Goal: Task Accomplishment & Management: Manage account settings

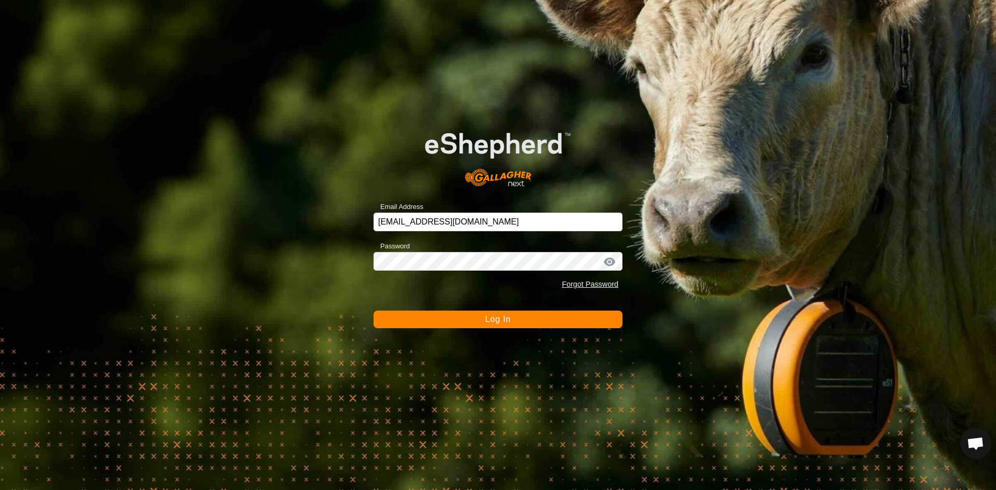
click at [494, 320] on span "Log In" at bounding box center [497, 319] width 25 height 9
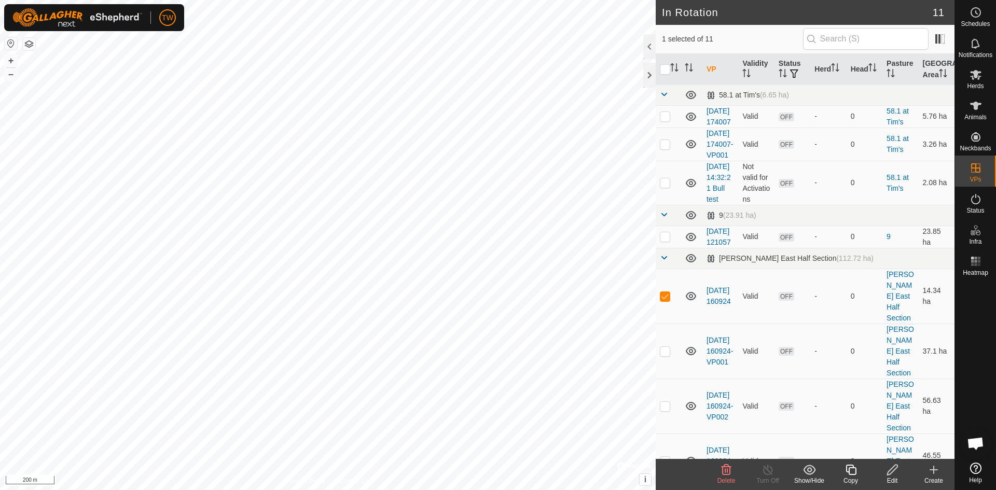
click at [726, 474] on icon at bounding box center [727, 470] width 10 height 10
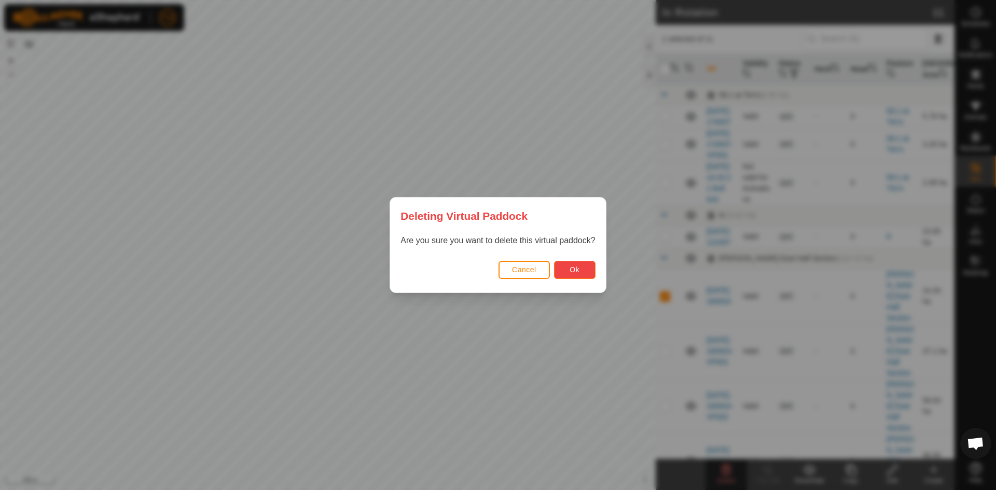
click at [579, 267] on span "Ok" at bounding box center [575, 270] width 10 height 8
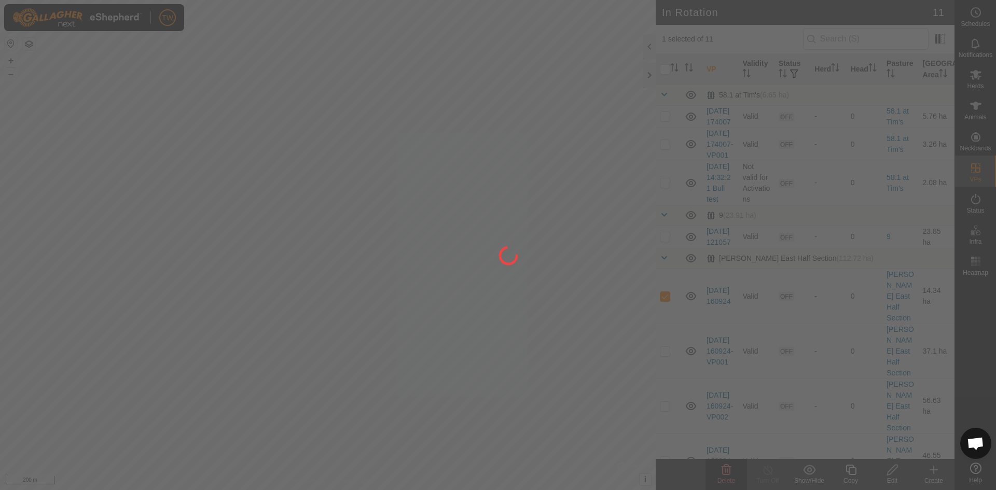
checkbox input "false"
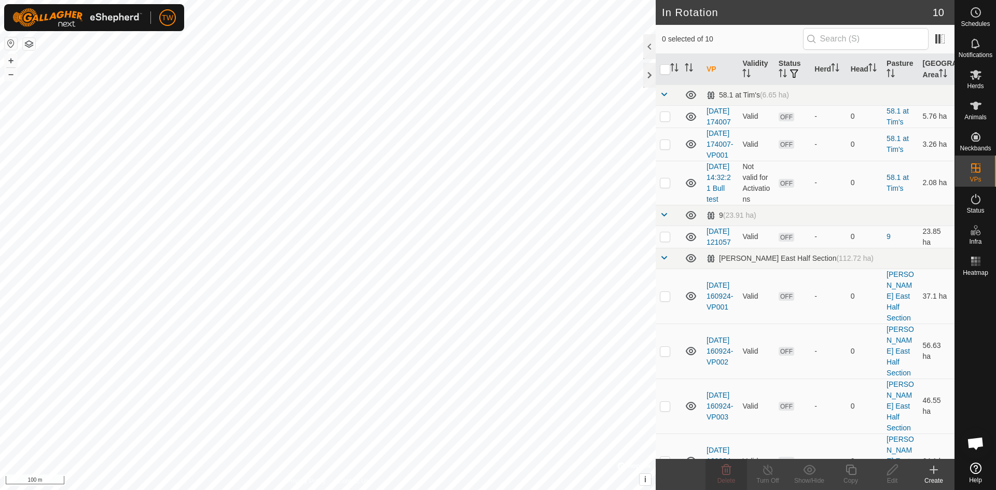
checkbox input "true"
click at [896, 470] on icon at bounding box center [892, 470] width 13 height 12
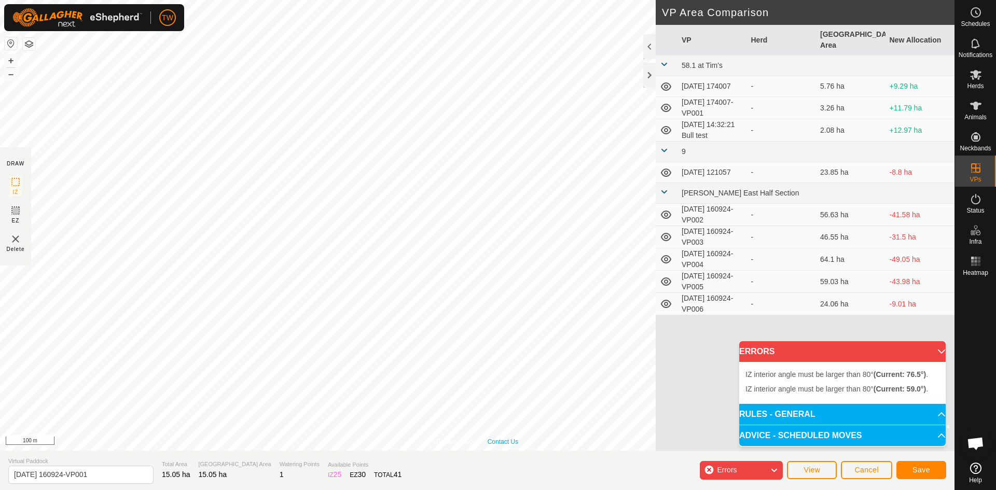
click at [498, 439] on div "Privacy Policy Contact Us Status: OFF Type: Inclusion Zone + – ⇧ i © Mapbox , ©…" at bounding box center [477, 225] width 955 height 451
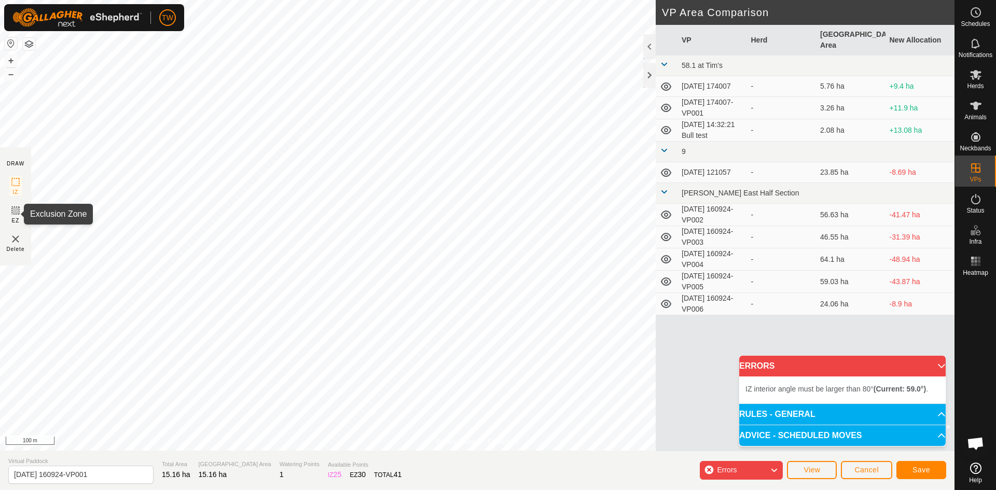
click at [17, 210] on icon at bounding box center [15, 211] width 6 height 6
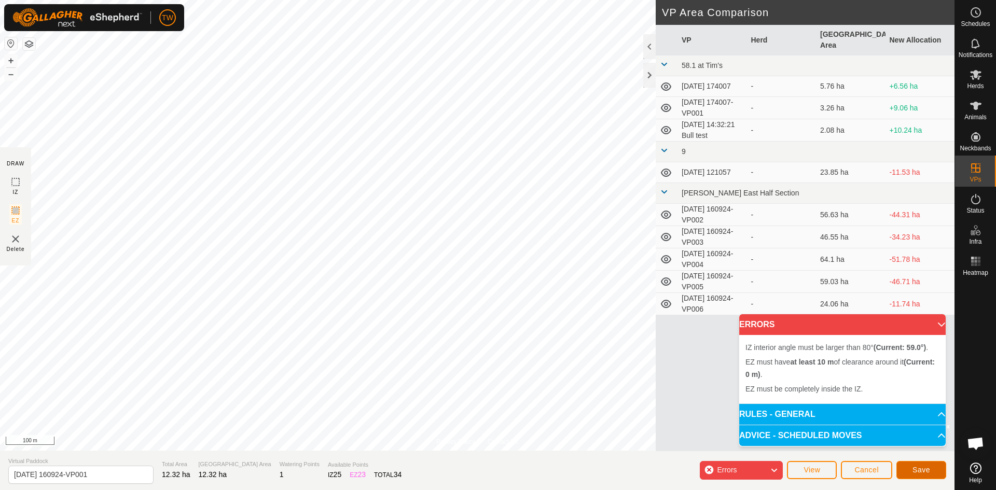
click at [924, 469] on span "Save" at bounding box center [922, 470] width 18 height 8
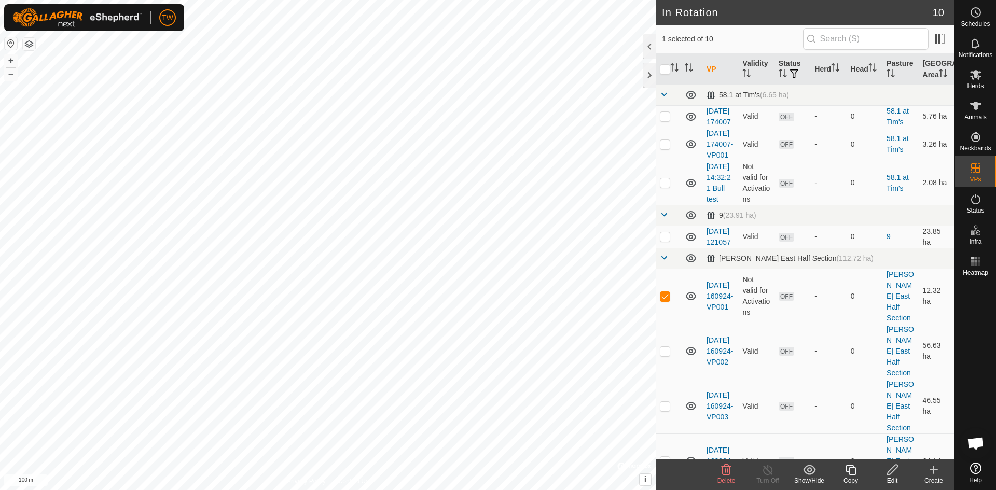
checkbox input "false"
click at [727, 471] on icon at bounding box center [726, 470] width 12 height 12
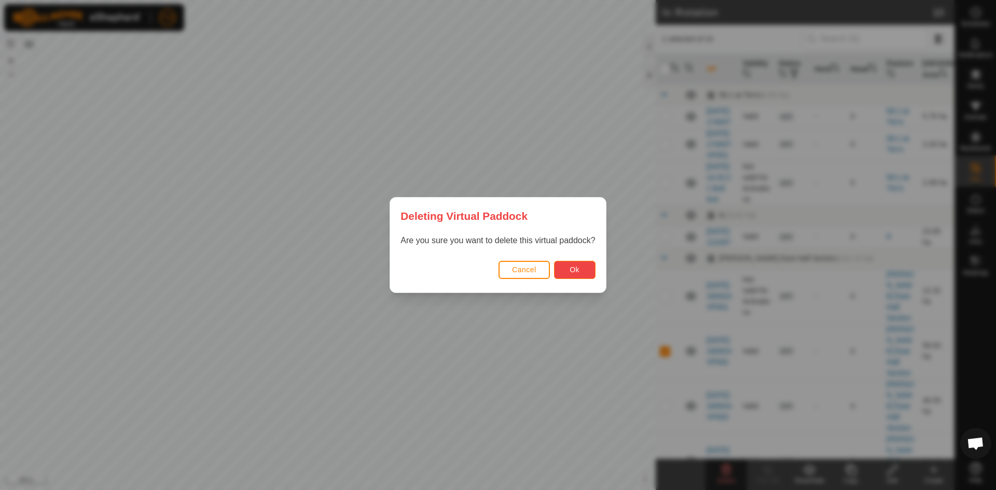
click at [577, 269] on span "Ok" at bounding box center [575, 270] width 10 height 8
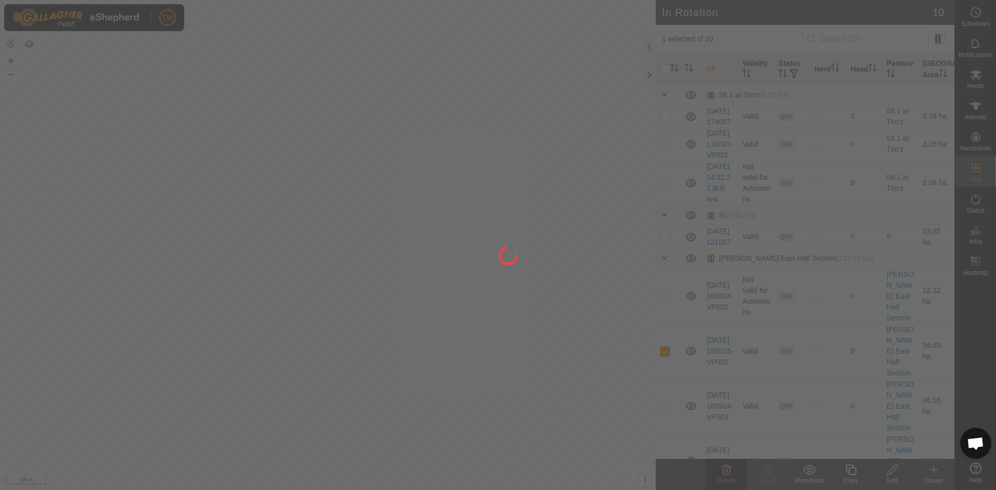
checkbox input "false"
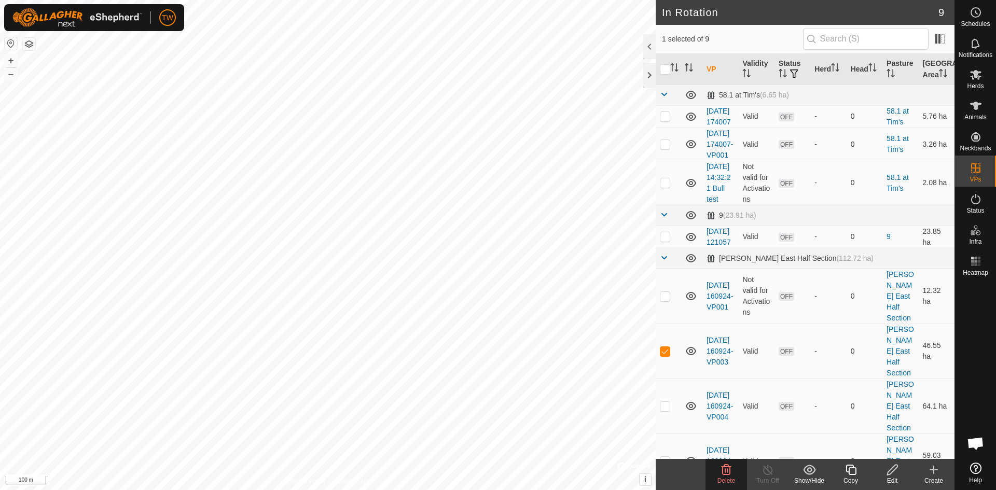
click at [729, 472] on icon at bounding box center [726, 470] width 12 height 12
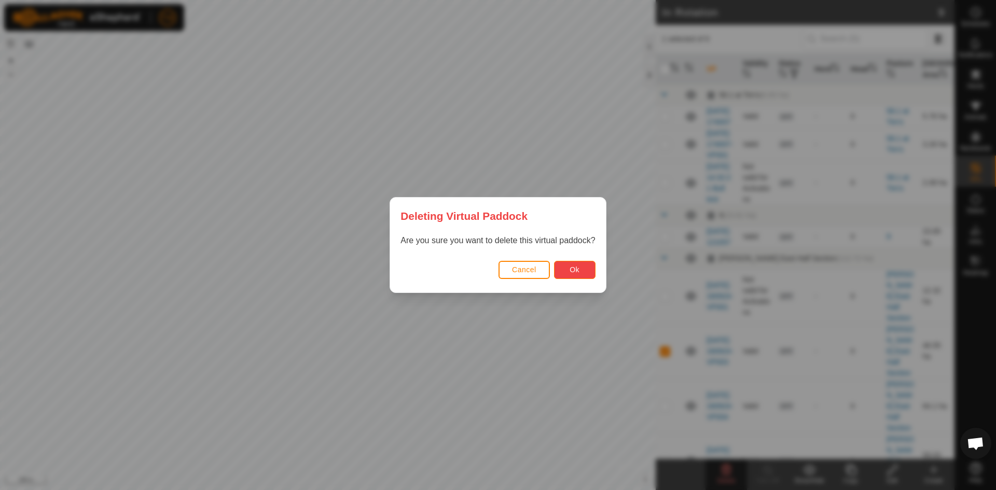
click at [576, 272] on span "Ok" at bounding box center [575, 270] width 10 height 8
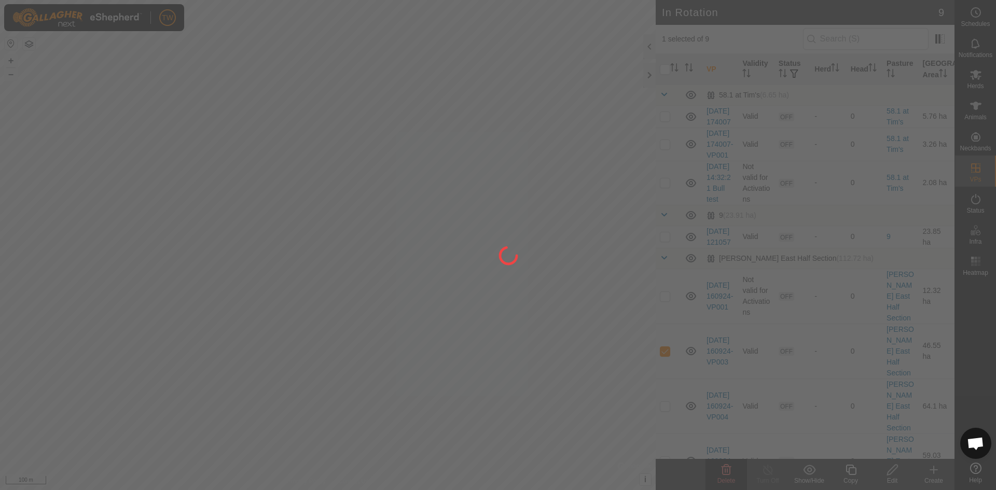
checkbox input "false"
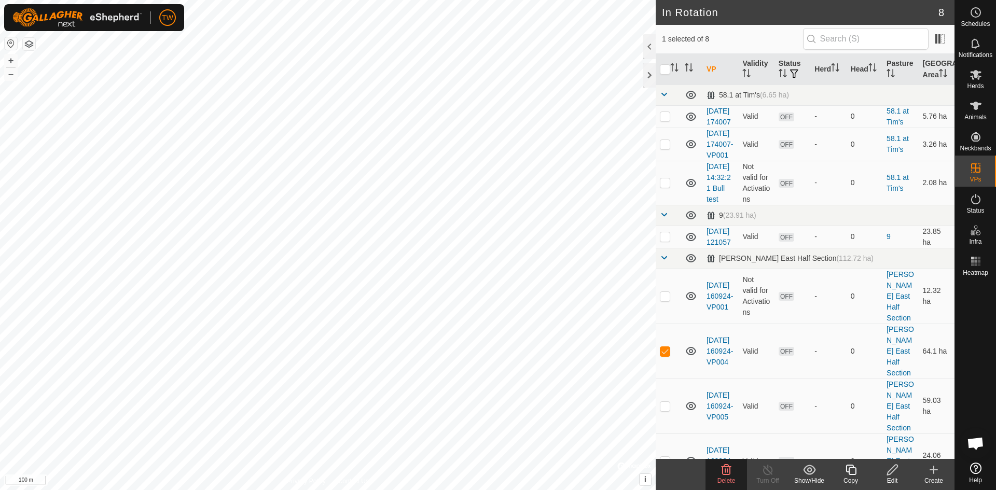
click at [728, 468] on icon at bounding box center [727, 470] width 10 height 10
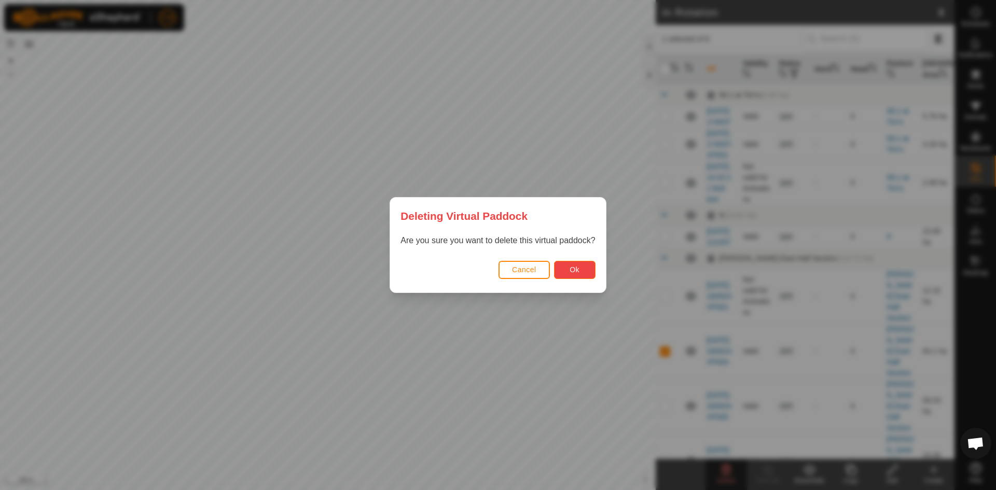
click at [581, 267] on button "Ok" at bounding box center [575, 270] width 42 height 18
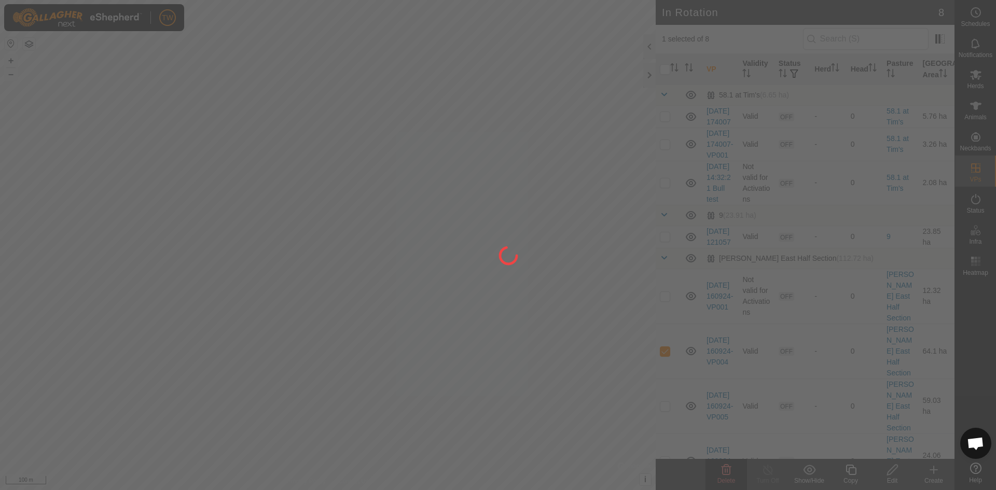
checkbox input "false"
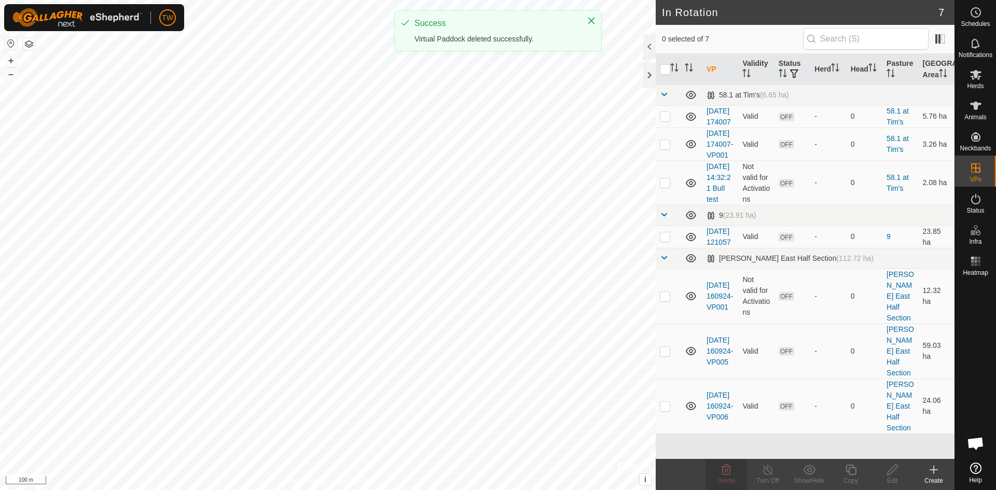
checkbox input "true"
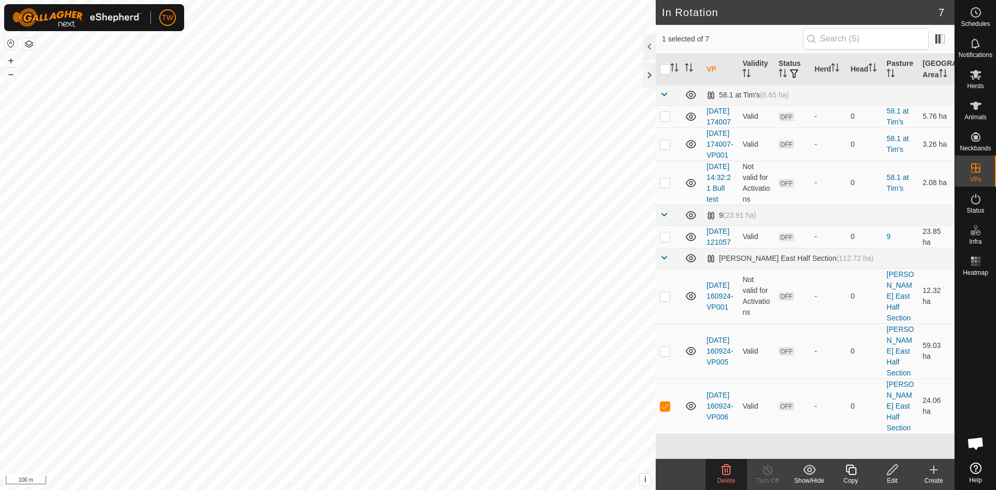
click at [731, 471] on icon at bounding box center [726, 470] width 12 height 12
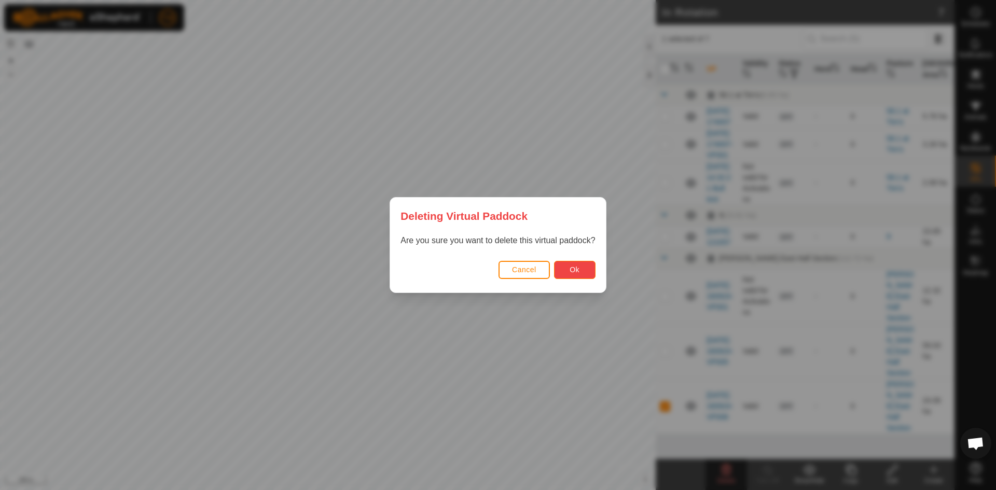
click at [578, 275] on button "Ok" at bounding box center [575, 270] width 42 height 18
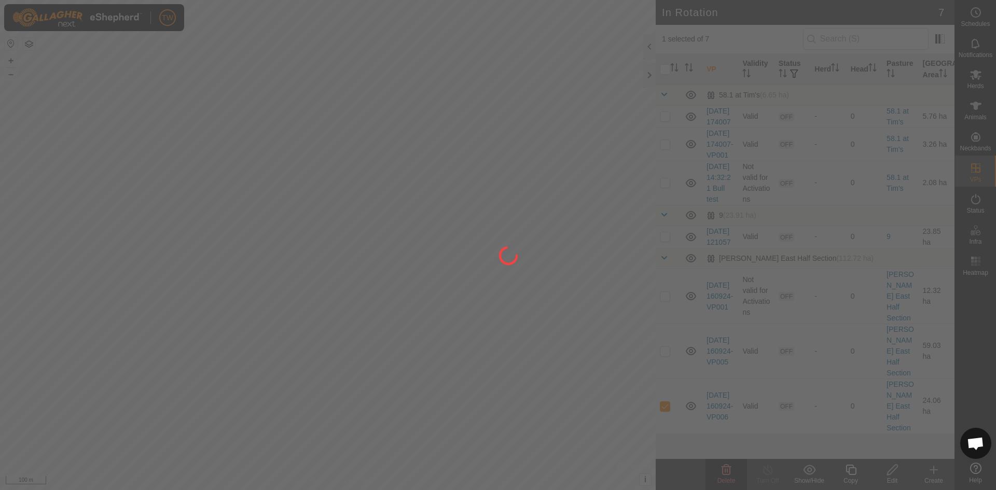
checkbox input "false"
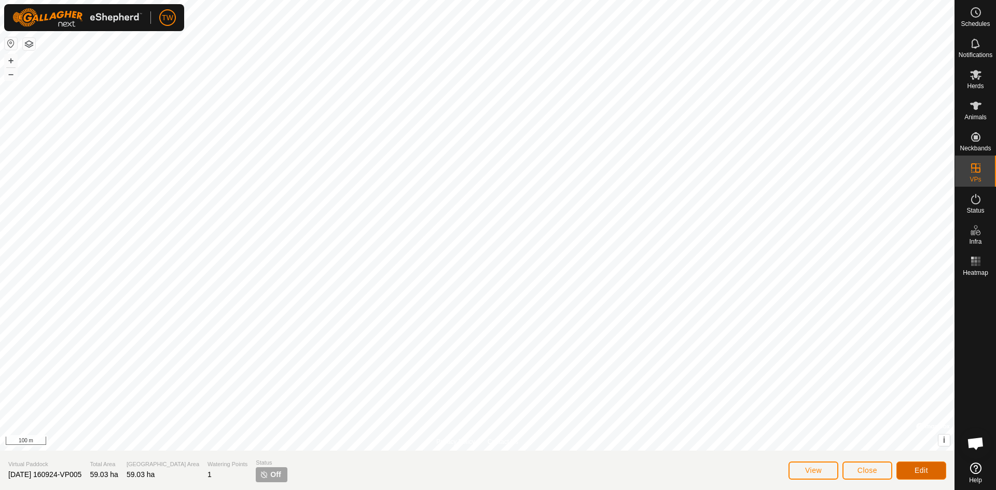
click at [923, 472] on span "Edit" at bounding box center [921, 471] width 13 height 8
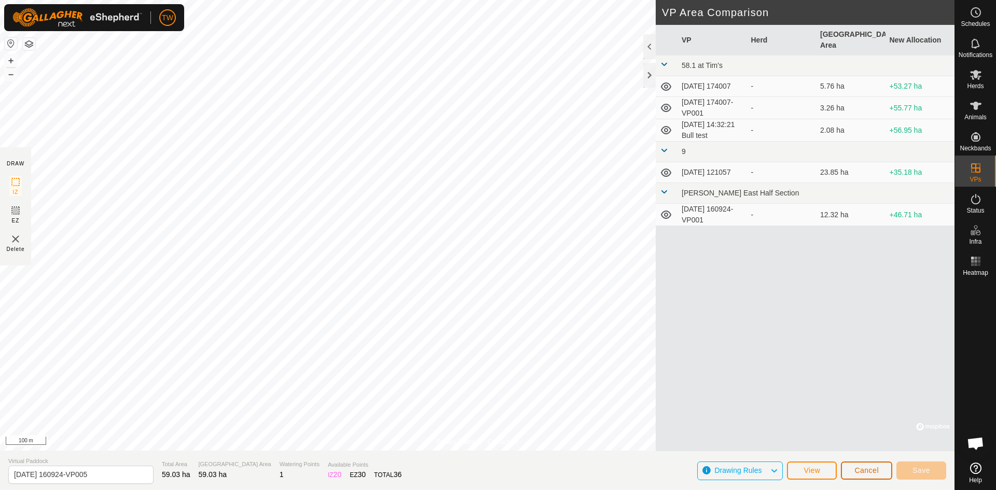
click at [872, 472] on span "Cancel" at bounding box center [867, 471] width 24 height 8
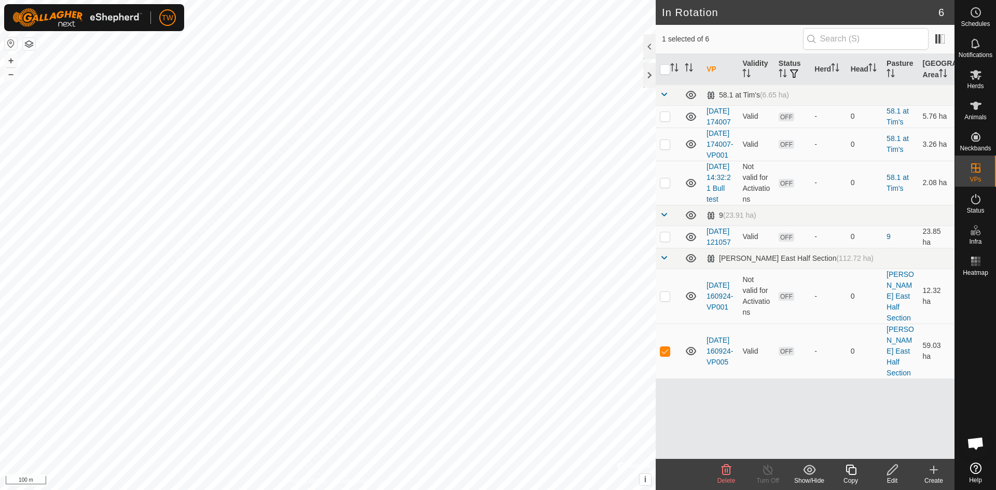
click at [728, 468] on icon at bounding box center [726, 470] width 12 height 12
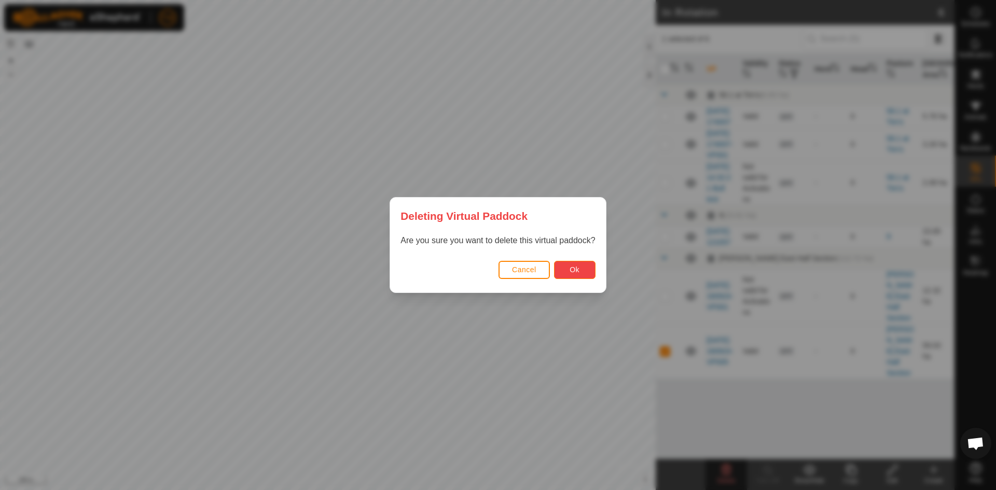
click at [579, 272] on span "Ok" at bounding box center [575, 270] width 10 height 8
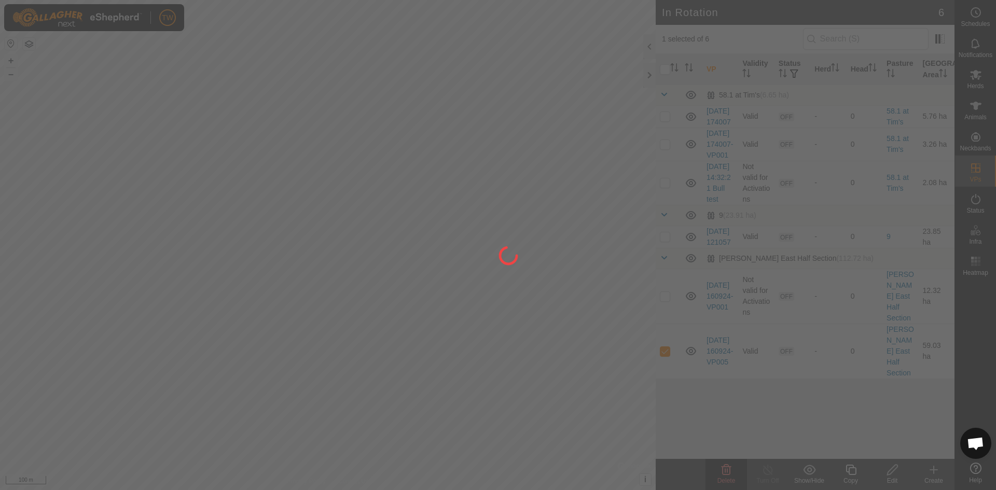
checkbox input "false"
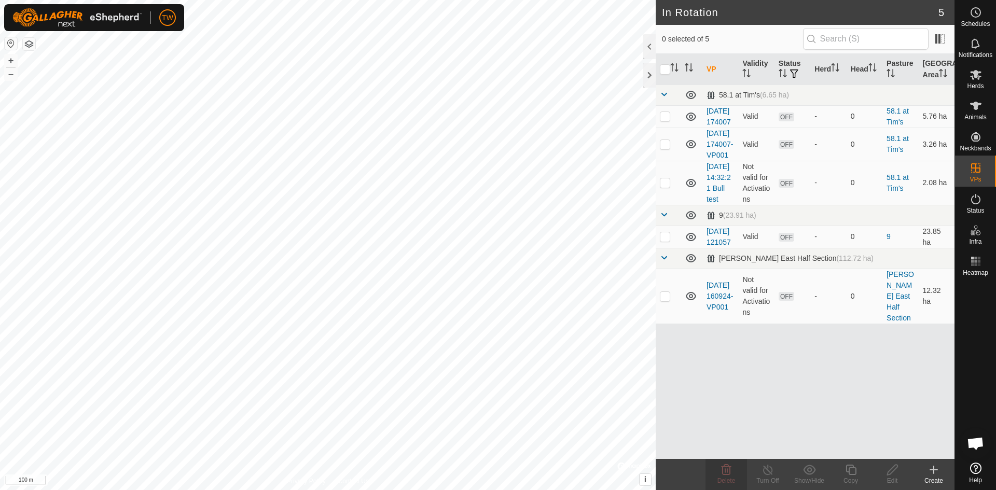
click at [937, 472] on icon at bounding box center [934, 470] width 12 height 12
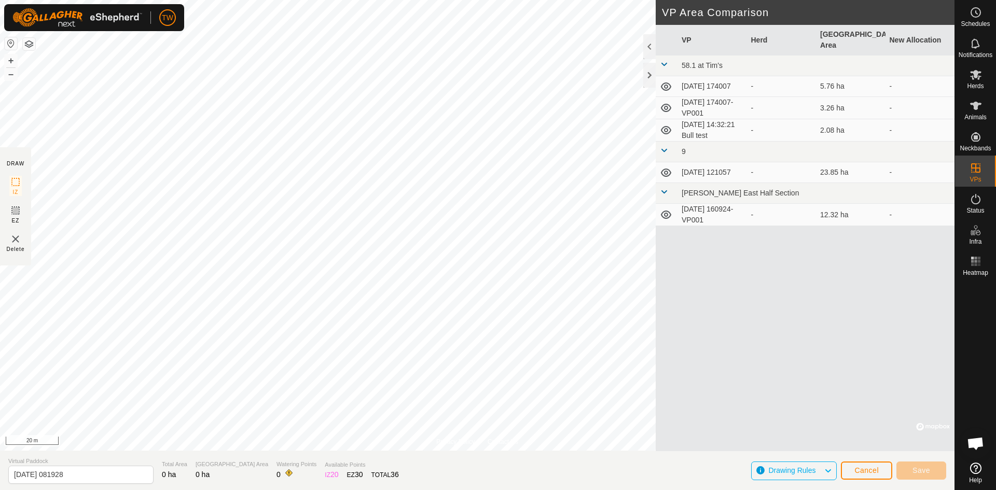
click at [145, 29] on div "TW" at bounding box center [94, 17] width 180 height 27
click at [1, 207] on div "Privacy Policy Contact Us [DATE] 160924-VP005 Status: OFF Type: Inclusion Zone …" at bounding box center [477, 245] width 955 height 490
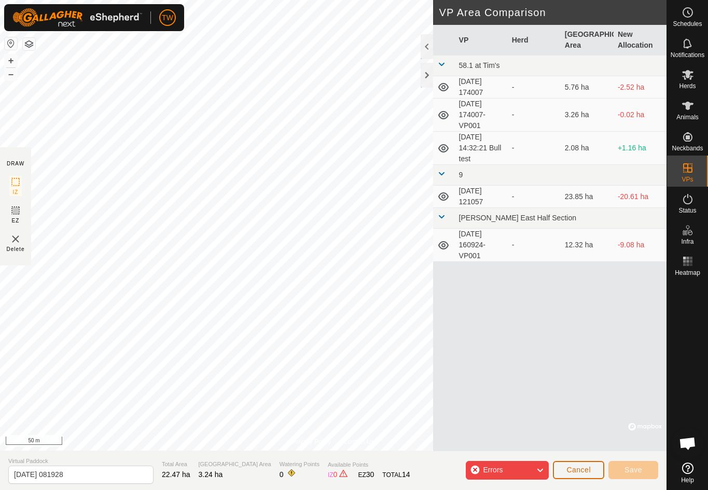
click at [582, 470] on span "Cancel" at bounding box center [579, 470] width 24 height 8
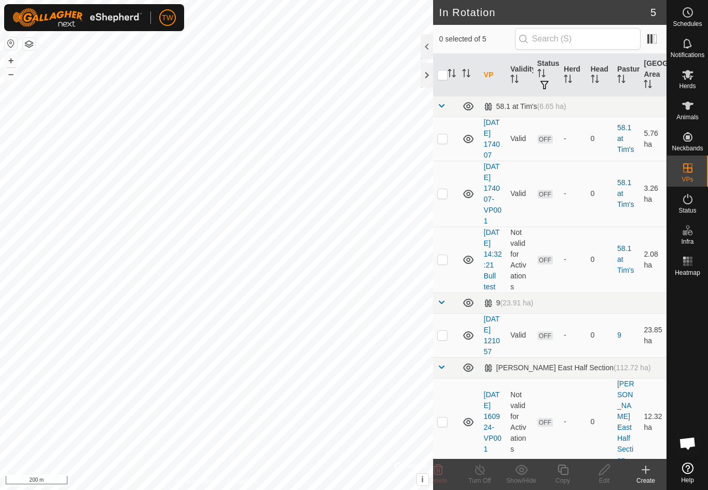
click at [362, 490] on html "TW Schedules Notifications Herds Animals Neckbands VPs Status Infra Heatmap Hel…" at bounding box center [354, 245] width 708 height 490
click at [444, 290] on div "In Rotation 5 0 selected of 5 VP Validity Status Herd Head Pasture [GEOGRAPHIC_…" at bounding box center [333, 245] width 667 height 490
click at [435, 207] on div "In Rotation 5 0 selected of 5 VP Validity Status Herd Head Pasture [GEOGRAPHIC_…" at bounding box center [333, 245] width 667 height 490
